Goal: Use online tool/utility

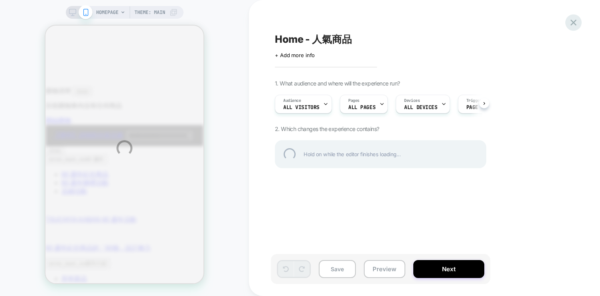
click at [575, 25] on div at bounding box center [574, 22] width 16 height 16
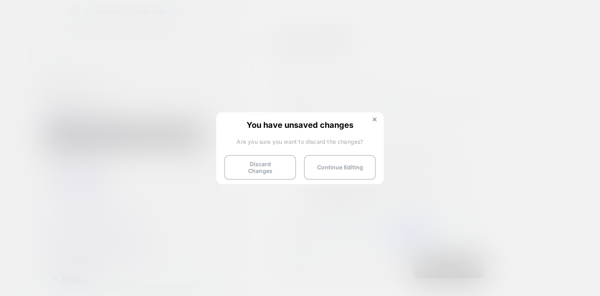
scroll to position [0, 0]
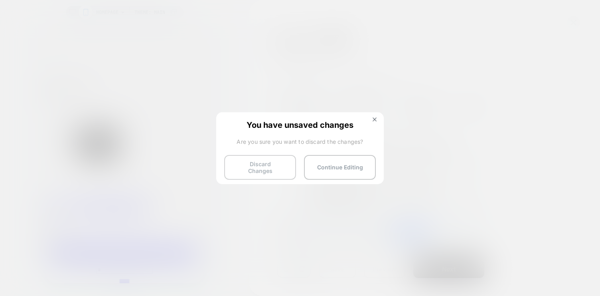
click at [271, 162] on button "Discard Changes" at bounding box center [260, 167] width 72 height 25
